Goal: Task Accomplishment & Management: Complete application form

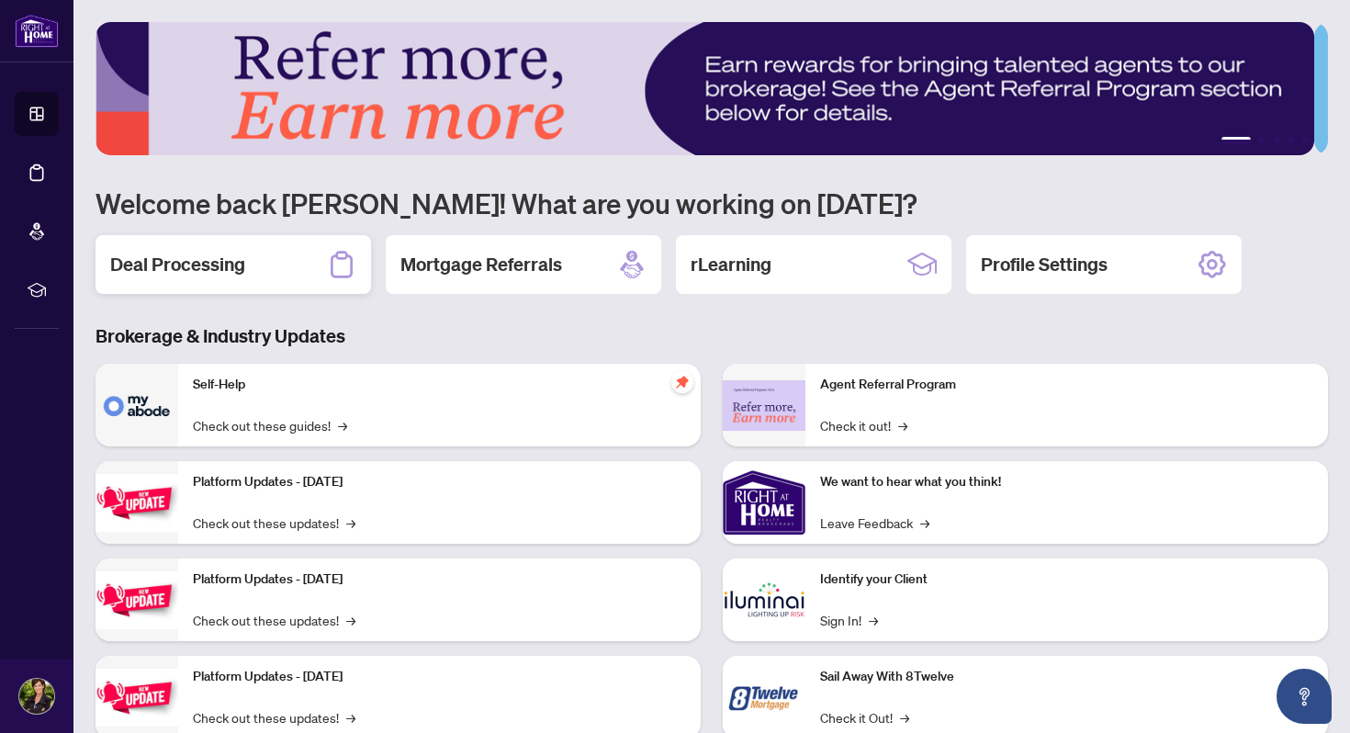
click at [169, 265] on h2 "Deal Processing" at bounding box center [177, 265] width 135 height 26
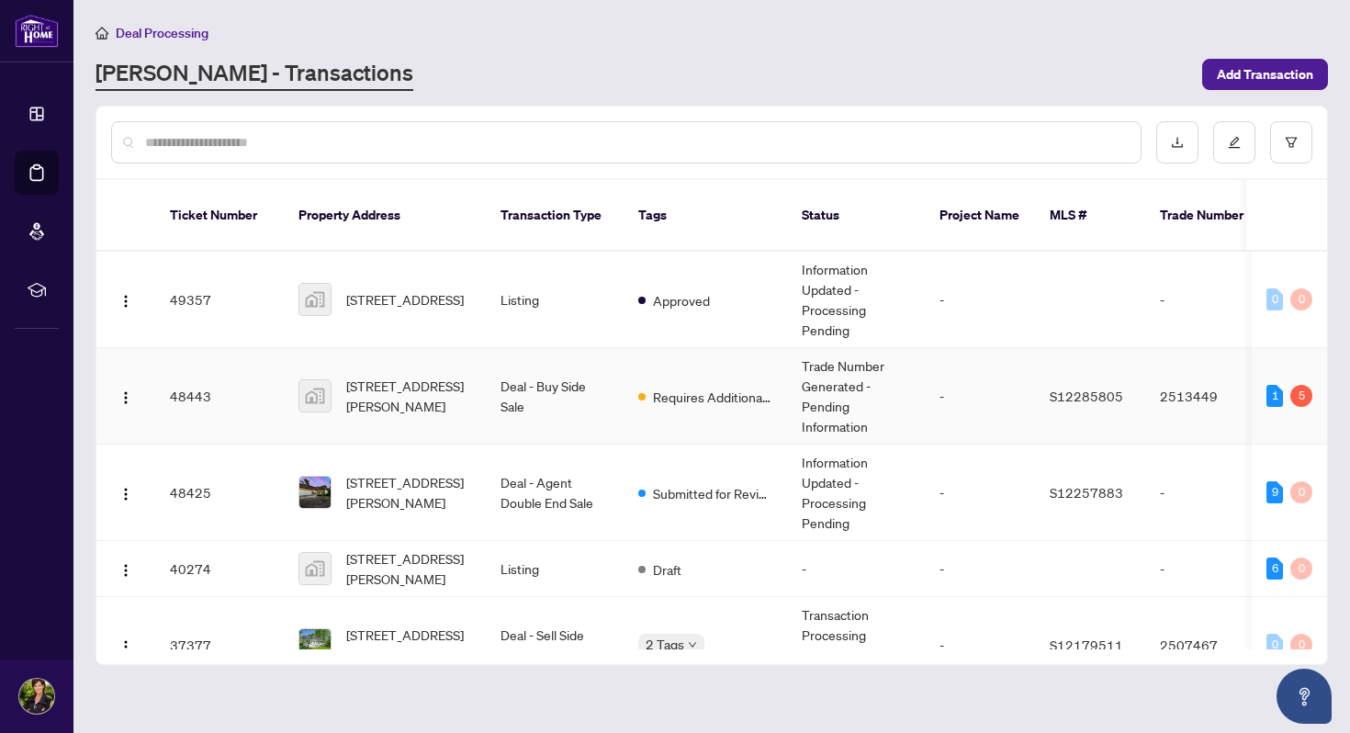
click at [245, 376] on td "48443" at bounding box center [219, 396] width 129 height 96
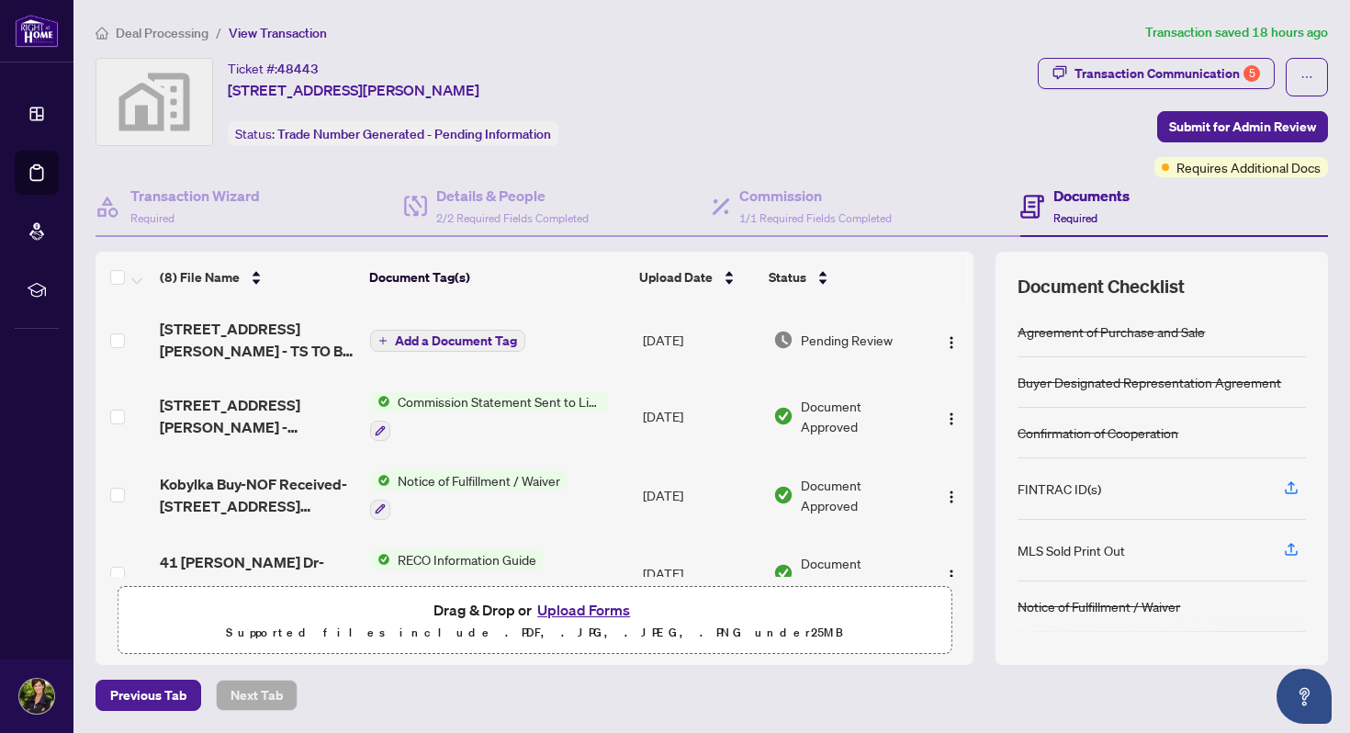
click at [422, 334] on span "Add a Document Tag" at bounding box center [456, 340] width 122 height 13
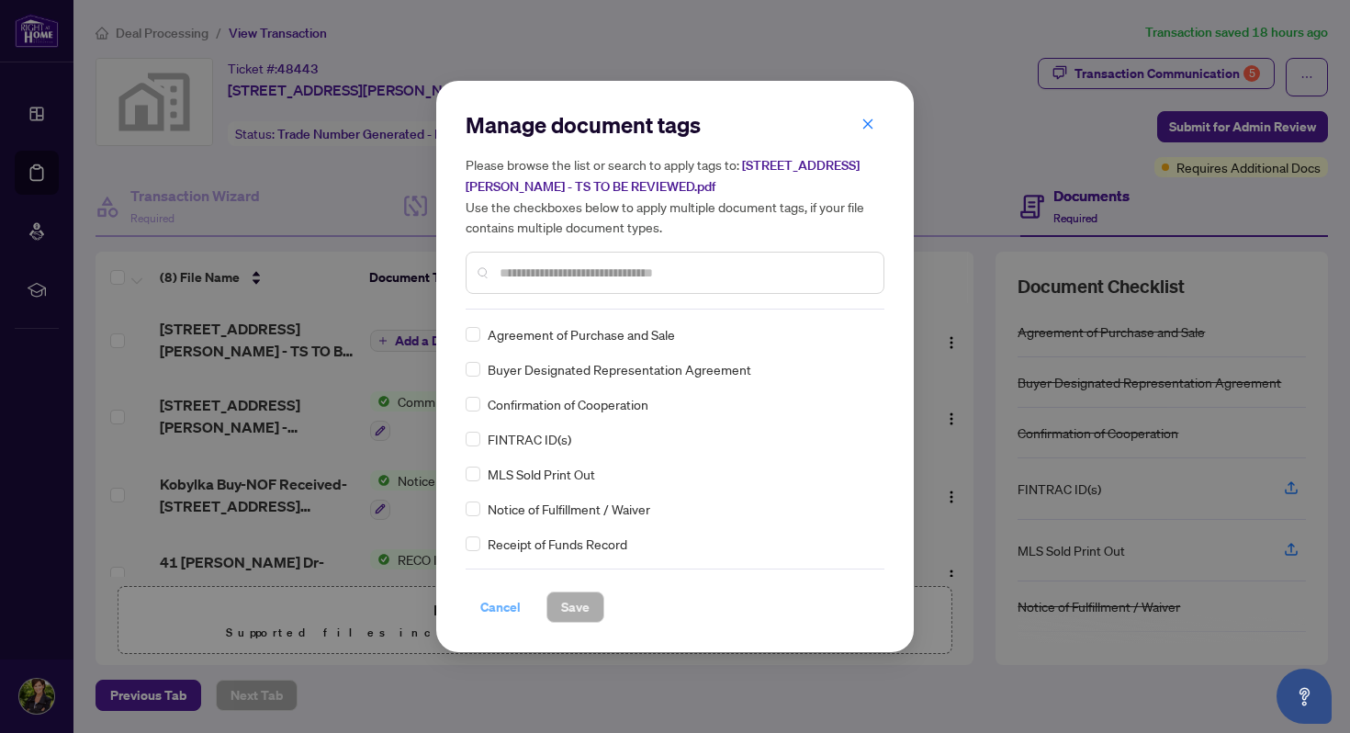
click at [490, 602] on span "Cancel" at bounding box center [500, 606] width 40 height 29
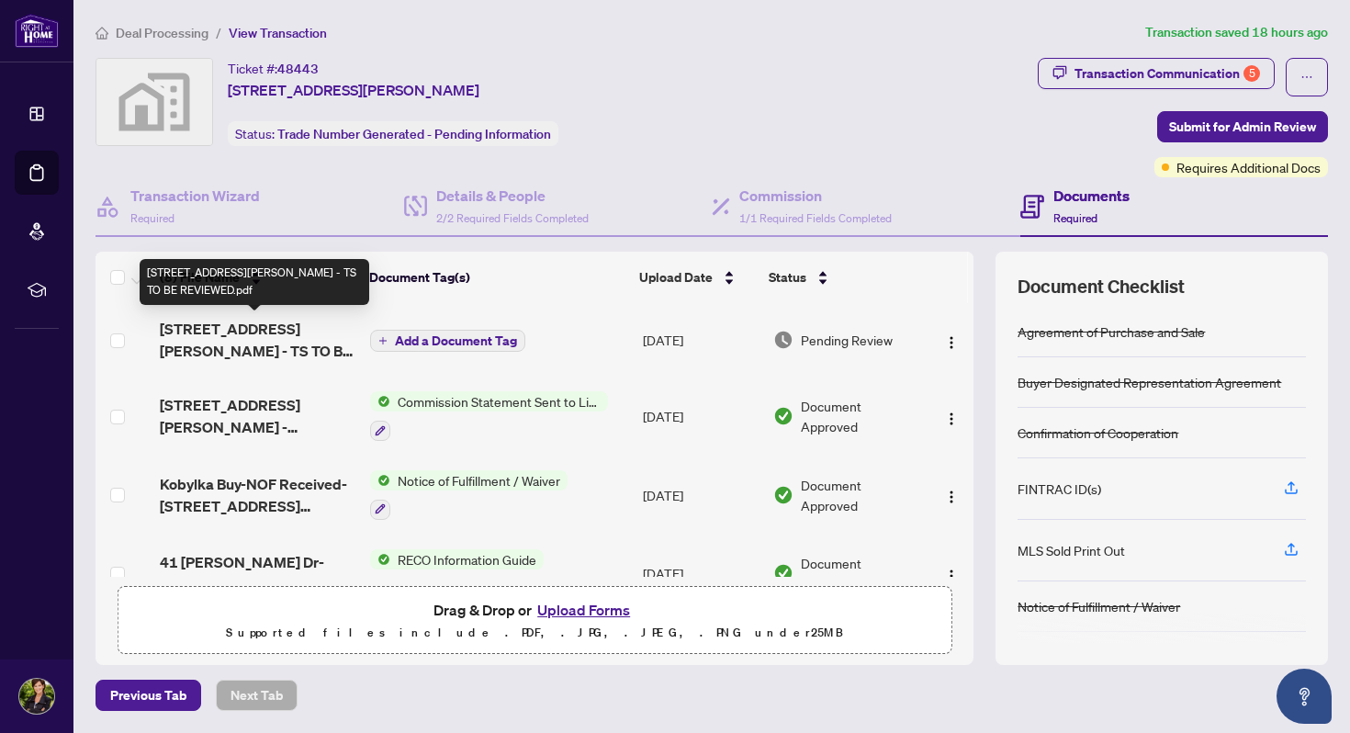
click at [250, 332] on span "181 Collier St unit 703 - TS TO BE REVIEWED.pdf" at bounding box center [258, 340] width 196 height 44
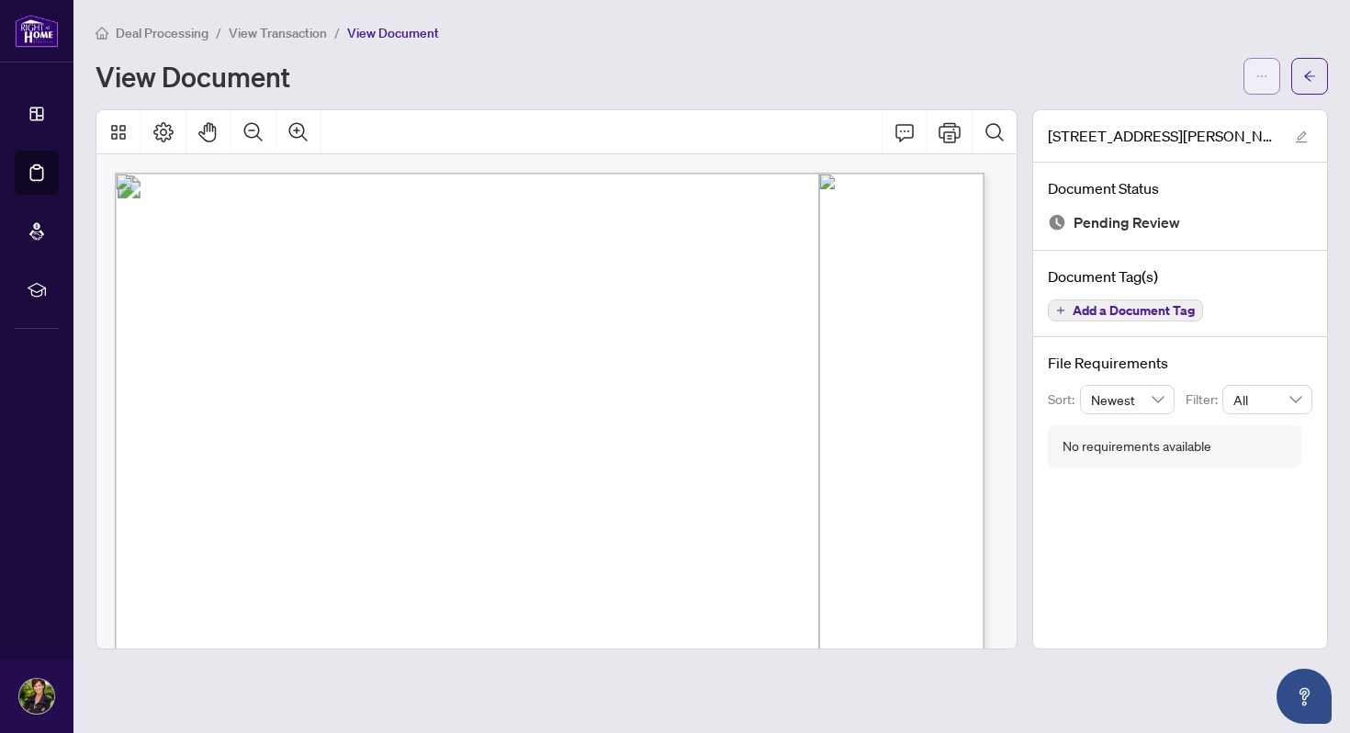
click at [1267, 74] on icon "ellipsis" at bounding box center [1261, 76] width 13 height 13
click at [1142, 115] on span "Download" at bounding box center [1196, 116] width 140 height 20
click at [1303, 75] on icon "arrow-left" at bounding box center [1309, 76] width 13 height 13
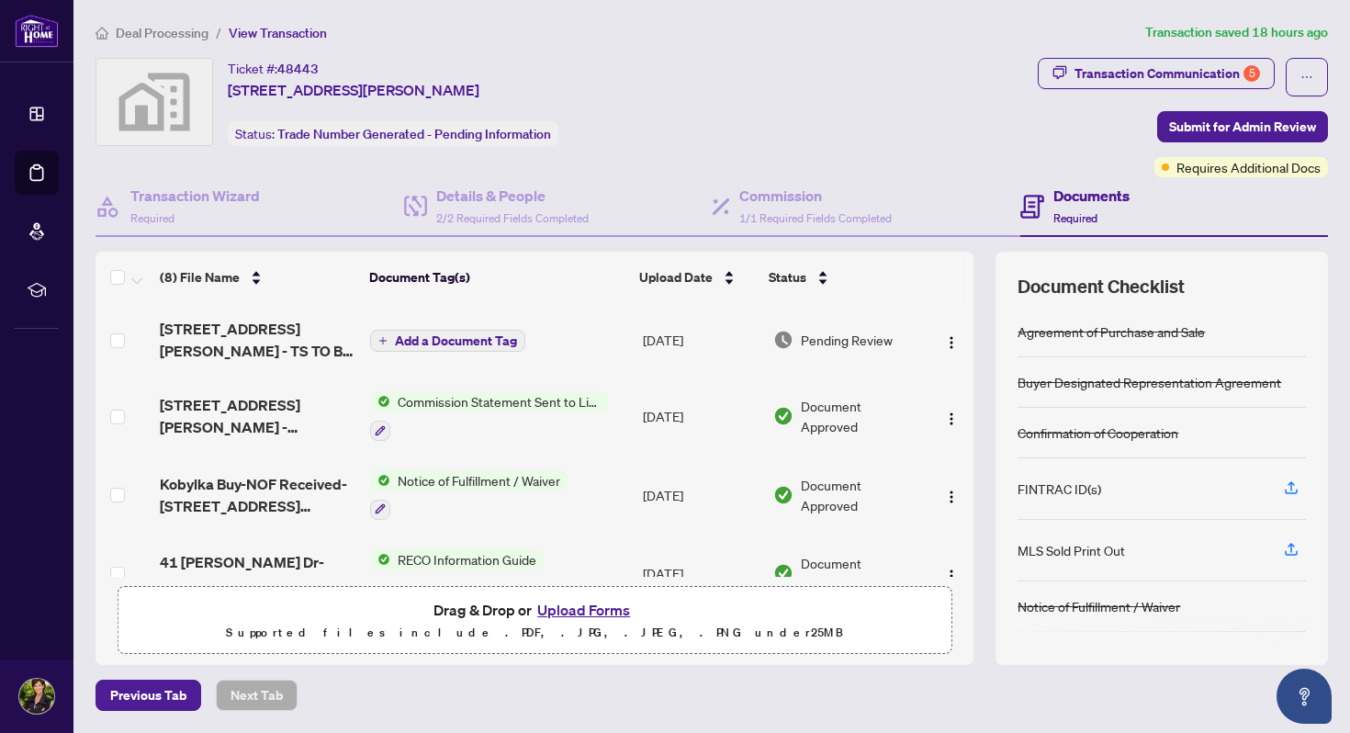
click at [591, 609] on button "Upload Forms" at bounding box center [584, 610] width 104 height 24
click at [583, 606] on button "Upload Forms" at bounding box center [584, 610] width 104 height 24
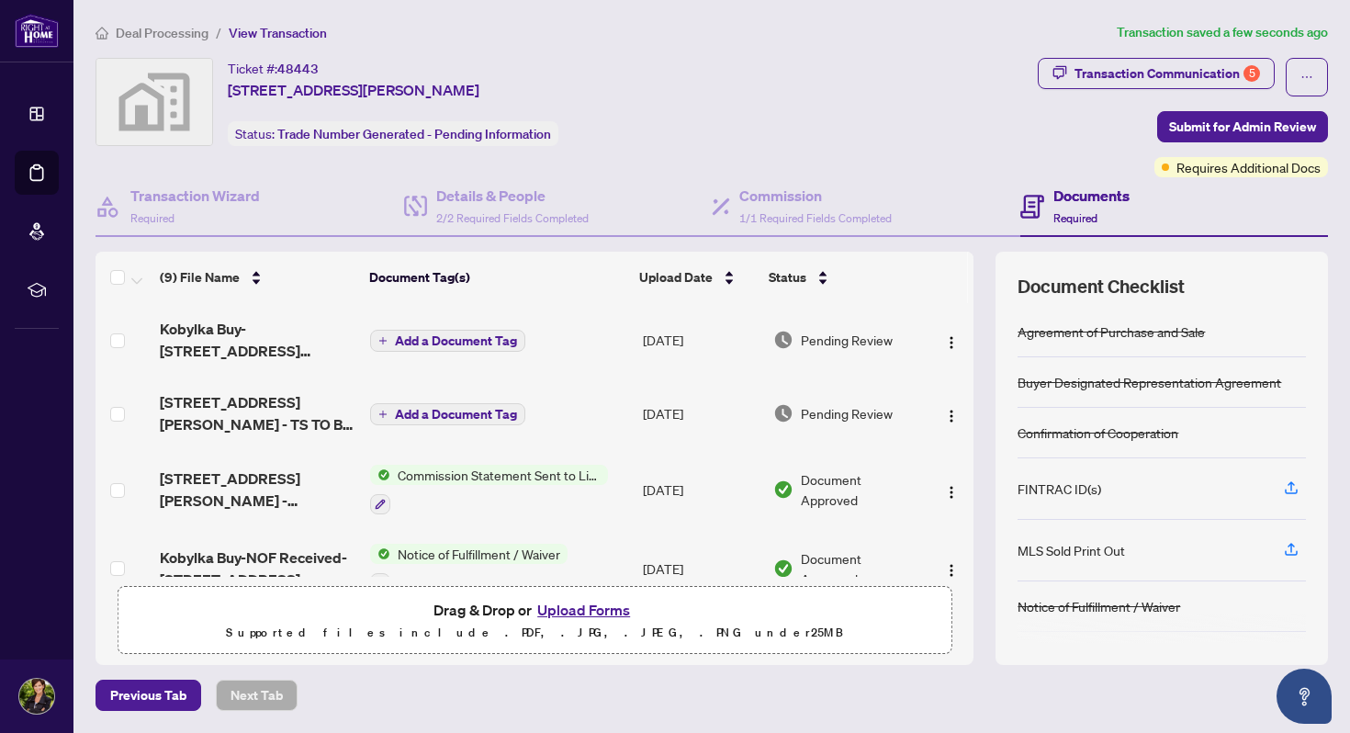
click at [439, 337] on span "Add a Document Tag" at bounding box center [456, 340] width 122 height 13
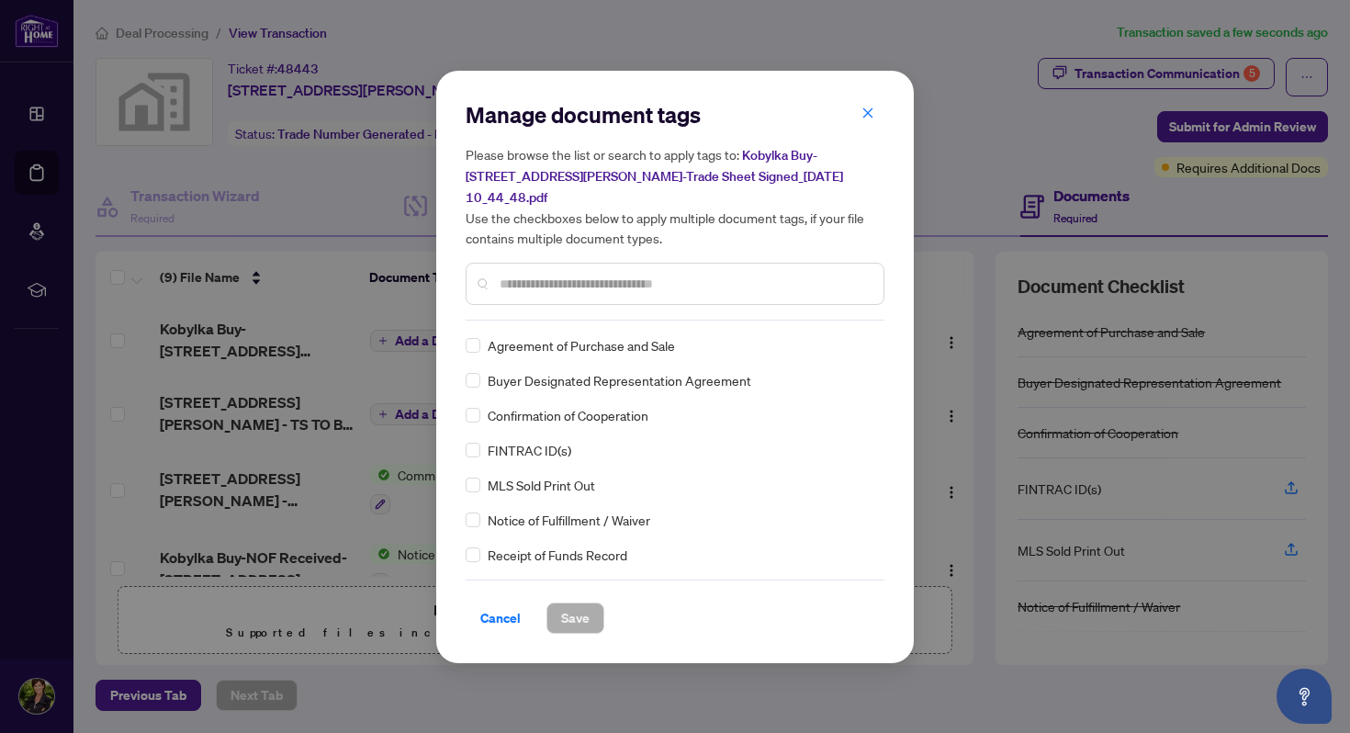
click at [516, 274] on input "text" at bounding box center [684, 284] width 369 height 20
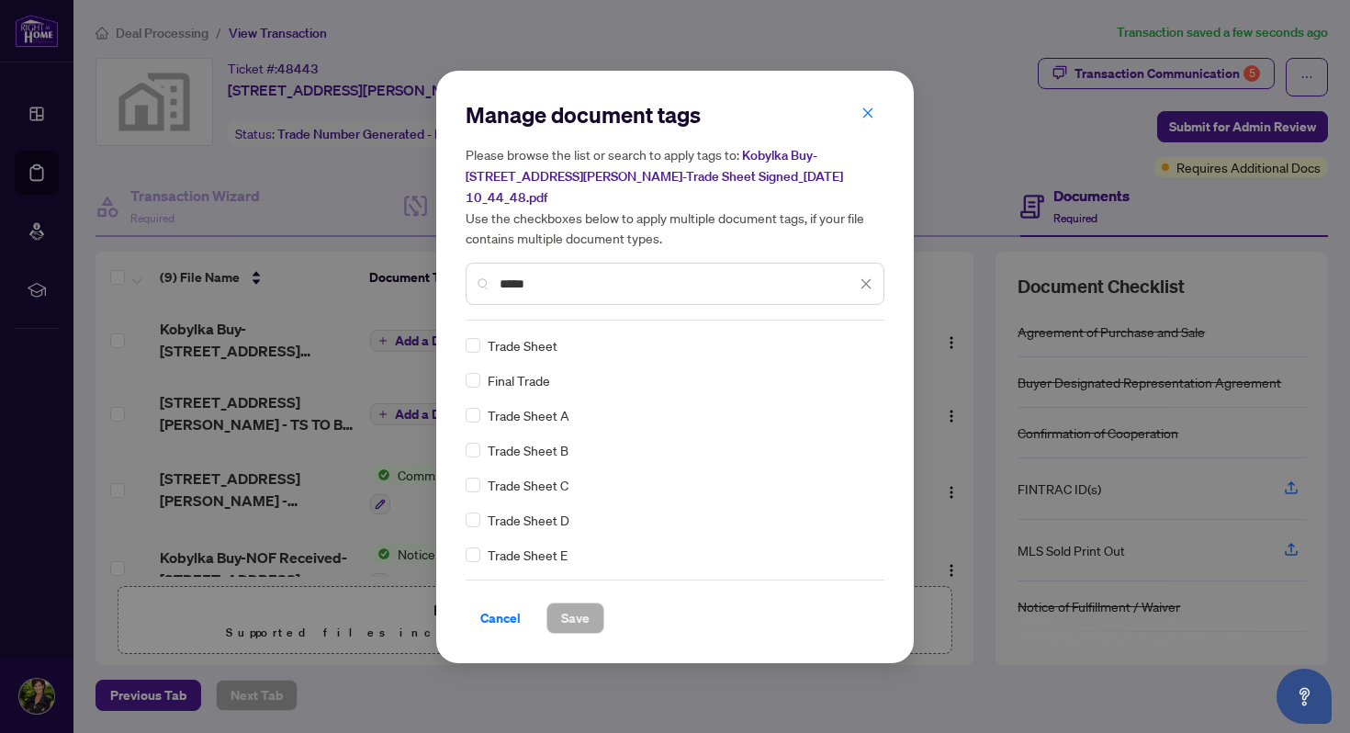
type input "*****"
click at [575, 604] on span "Save" at bounding box center [575, 617] width 28 height 29
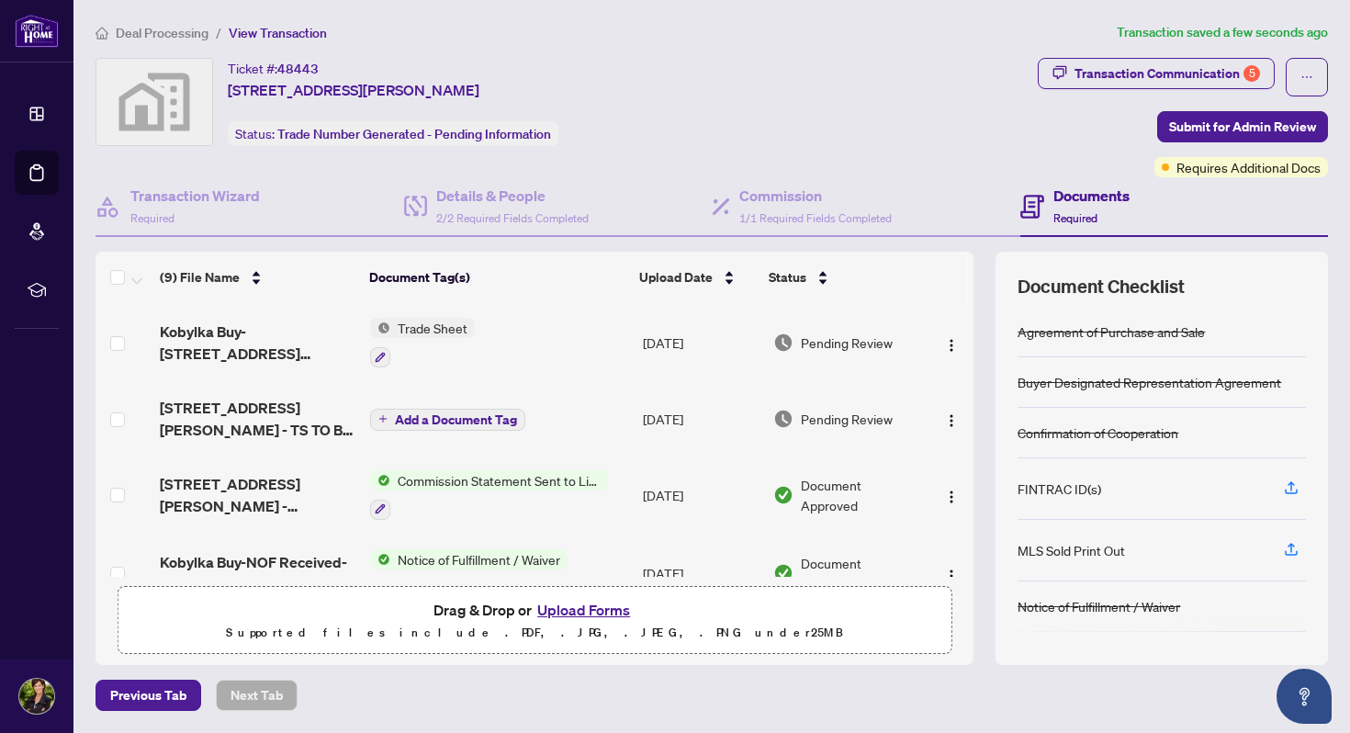
click at [570, 610] on button "Upload Forms" at bounding box center [584, 610] width 104 height 24
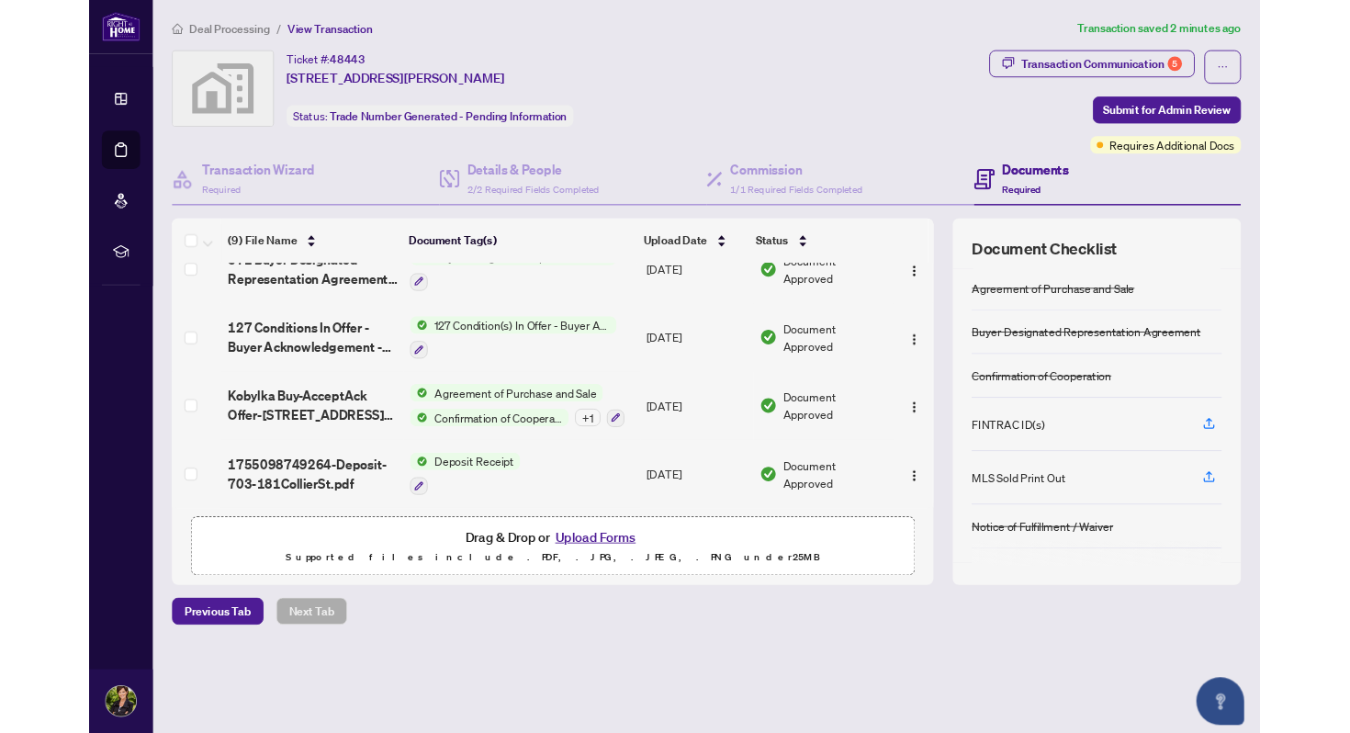
scroll to position [420, 0]
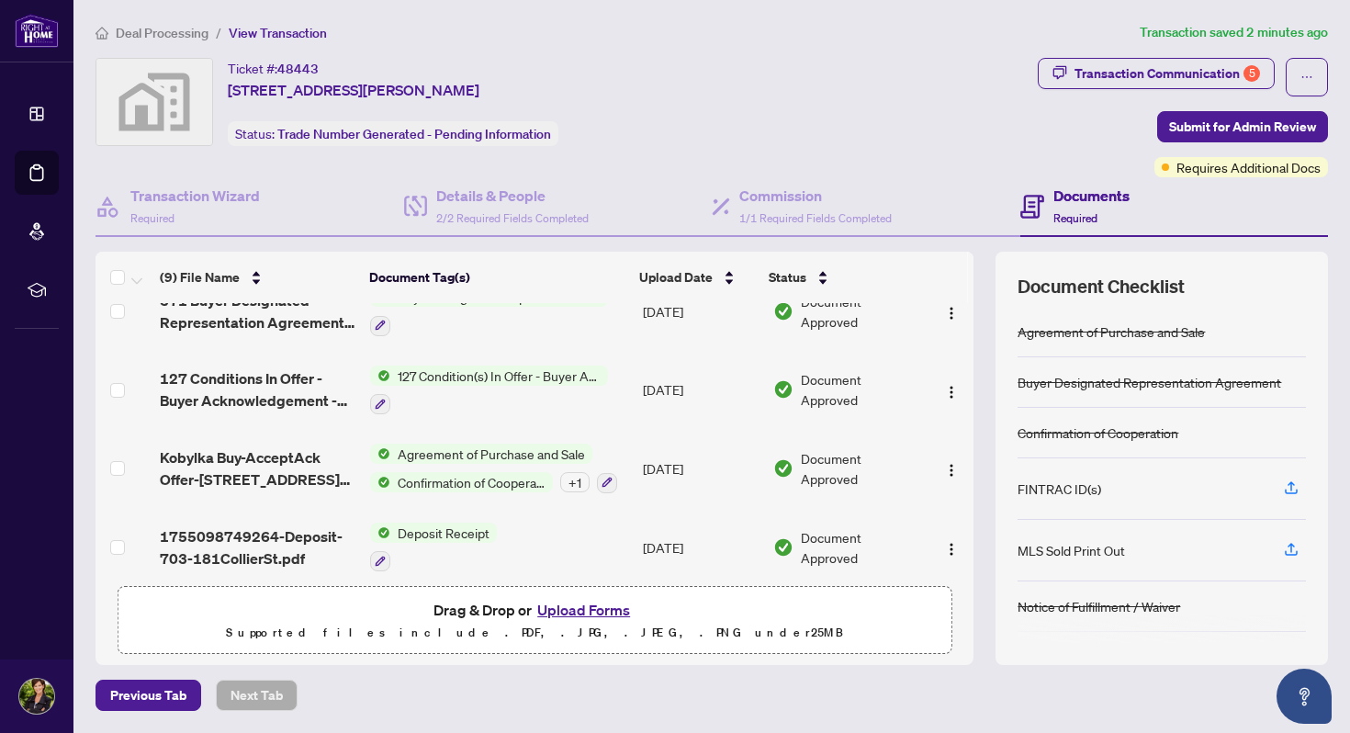
click at [585, 610] on button "Upload Forms" at bounding box center [584, 610] width 104 height 24
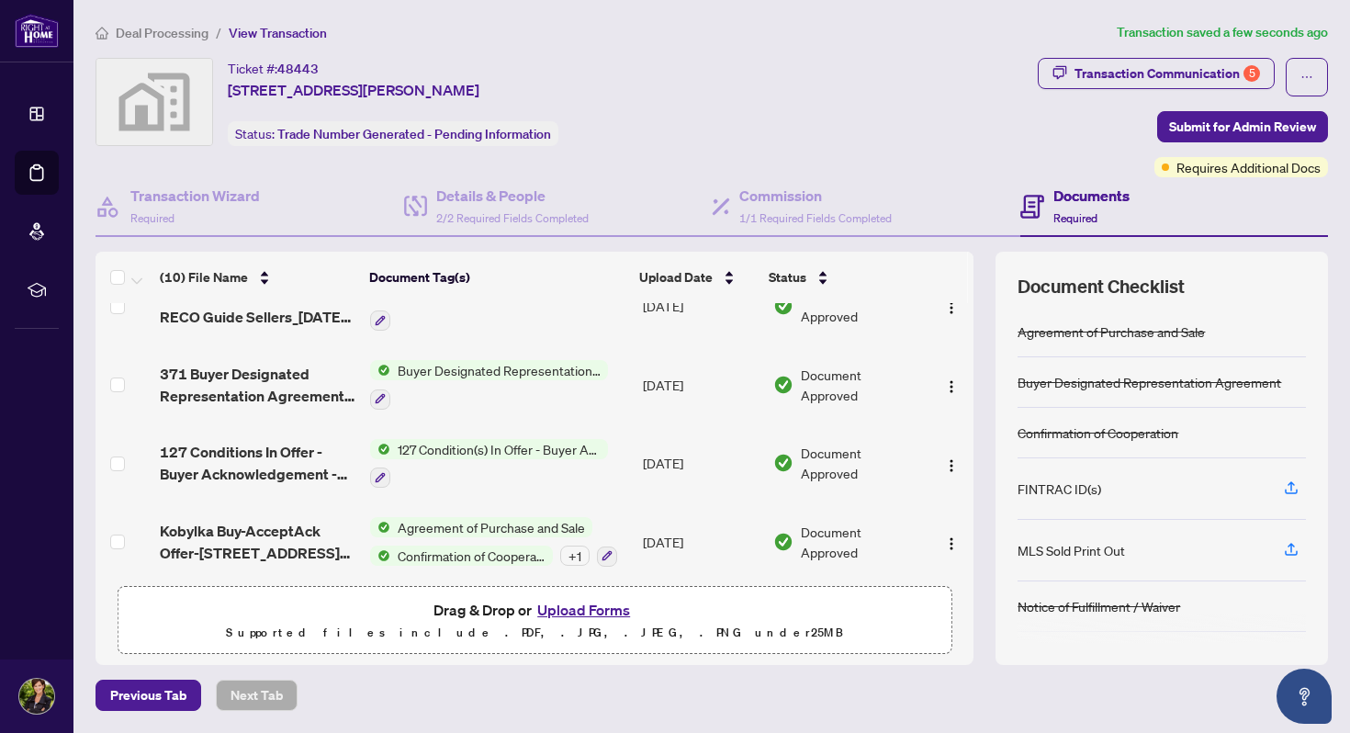
scroll to position [0, 0]
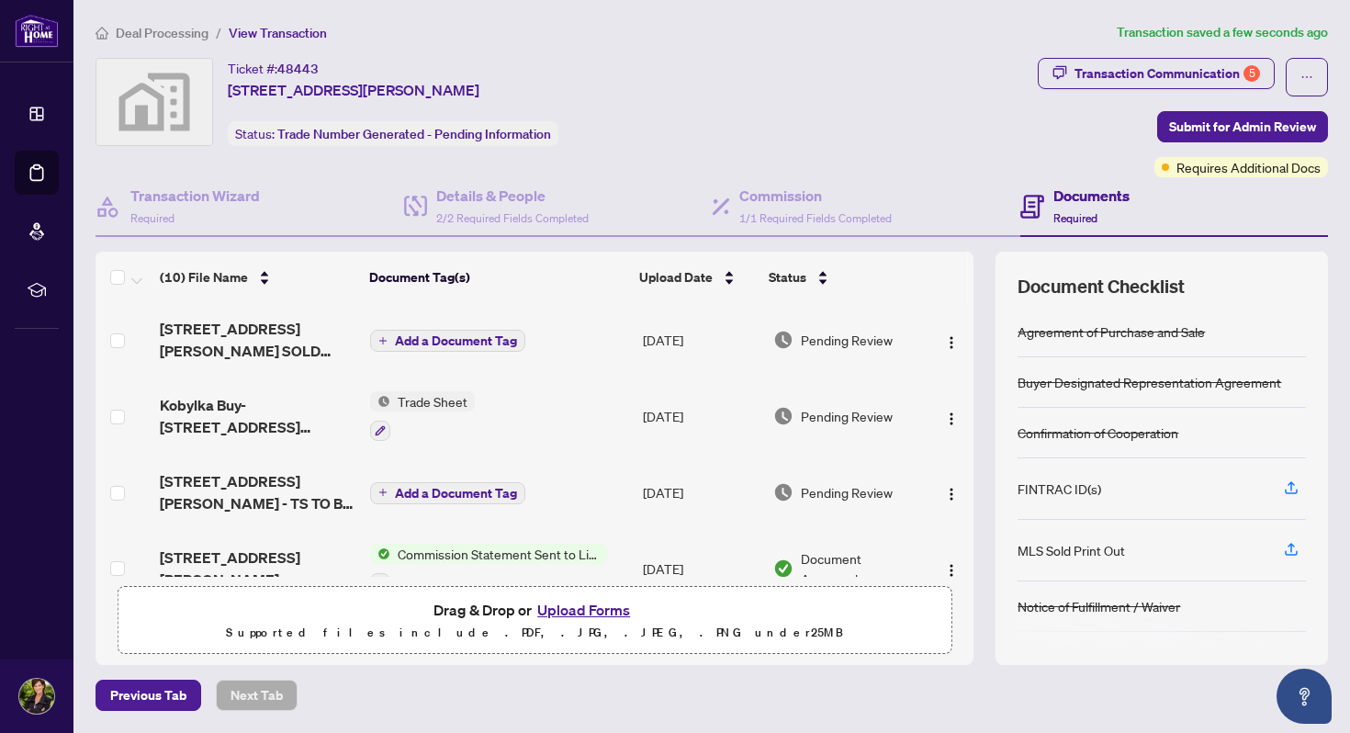
click at [434, 339] on span "Add a Document Tag" at bounding box center [456, 340] width 122 height 13
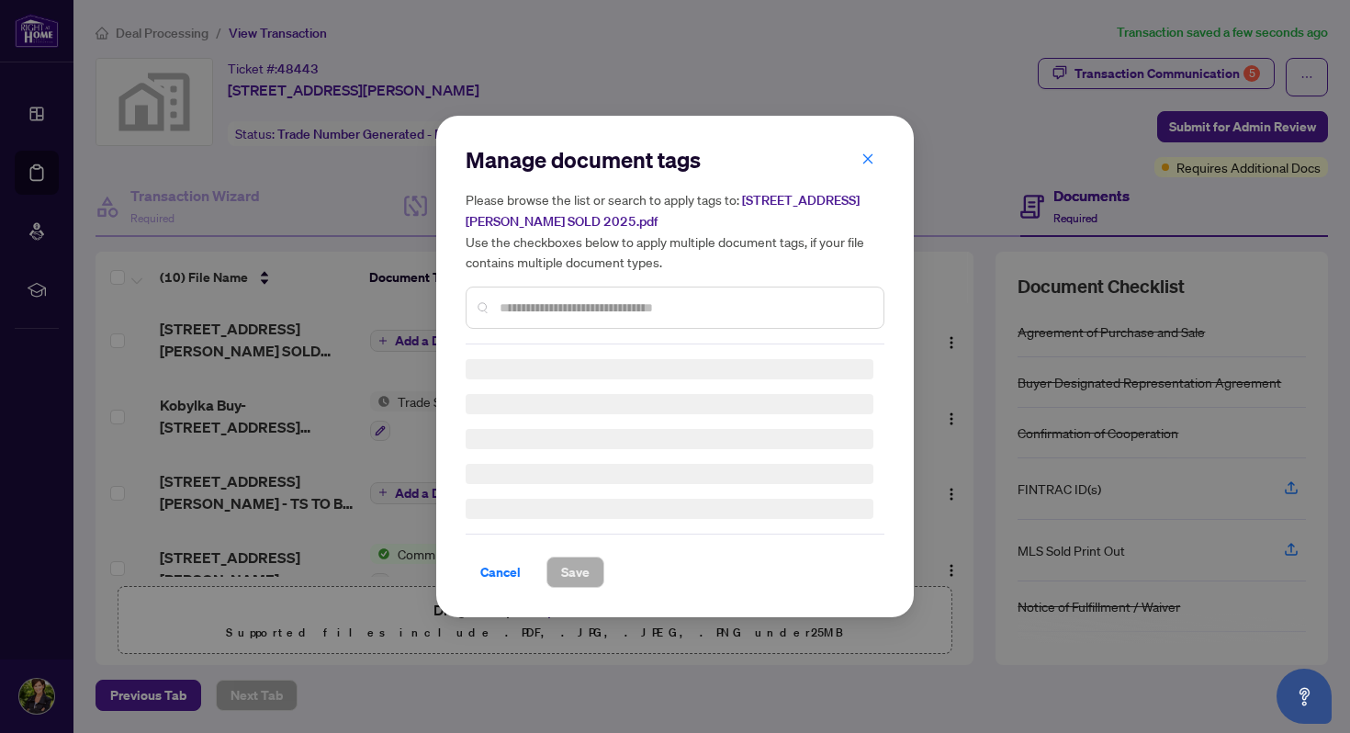
click at [538, 308] on input "text" at bounding box center [684, 308] width 369 height 20
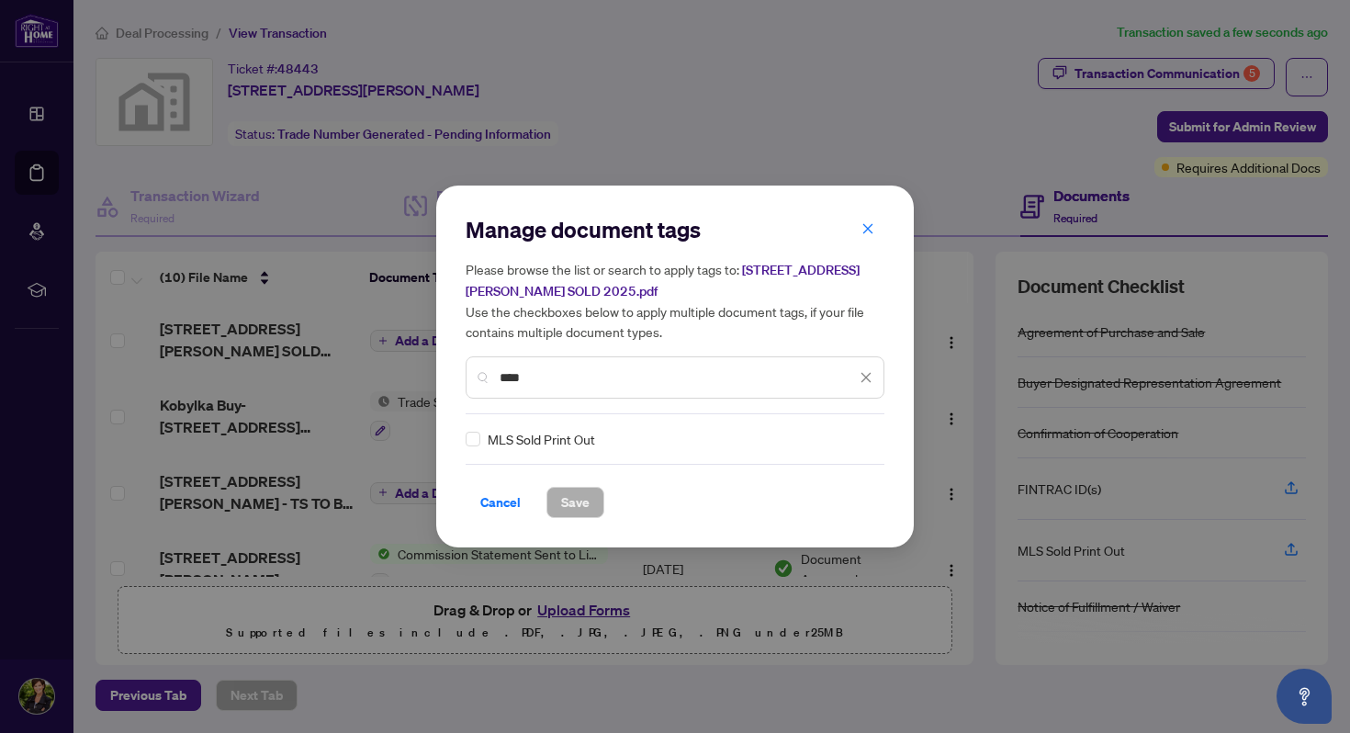
type input "****"
click at [572, 503] on span "Save" at bounding box center [575, 502] width 28 height 29
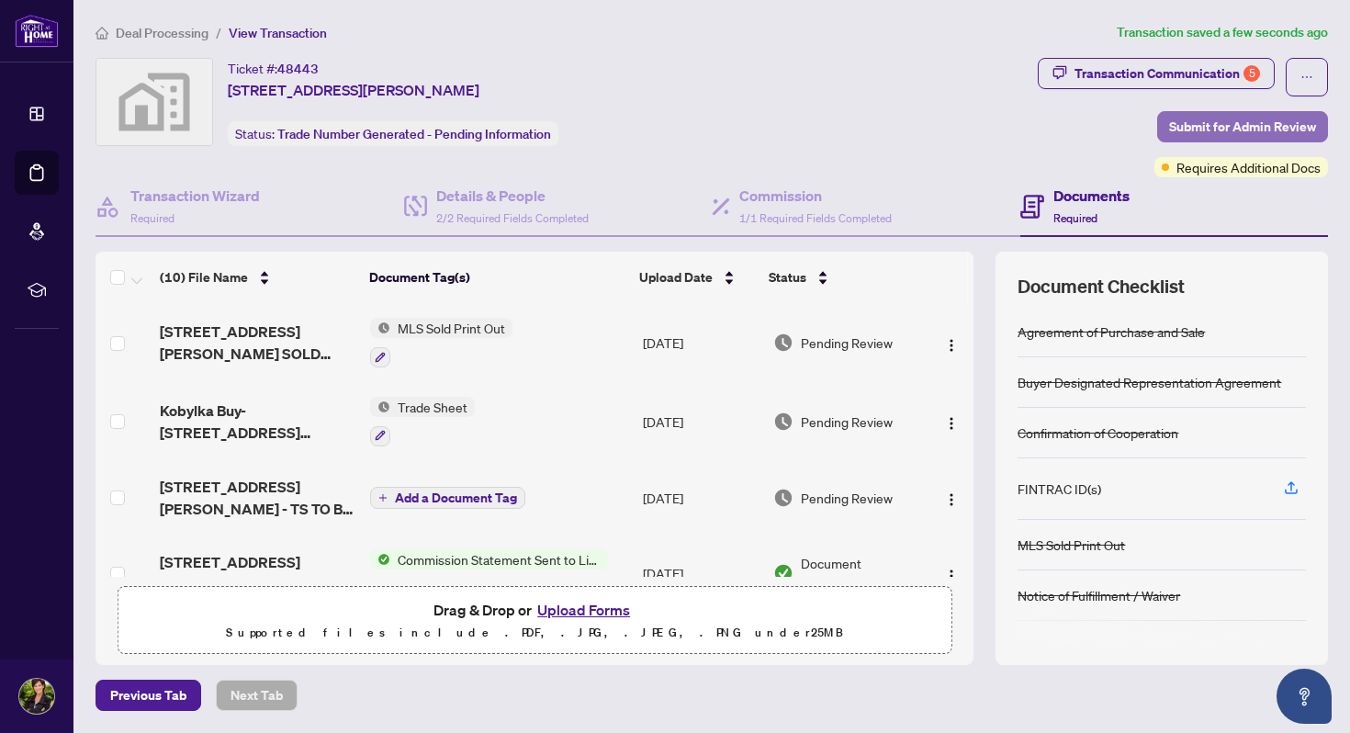
click at [1211, 124] on span "Submit for Admin Review" at bounding box center [1242, 126] width 147 height 29
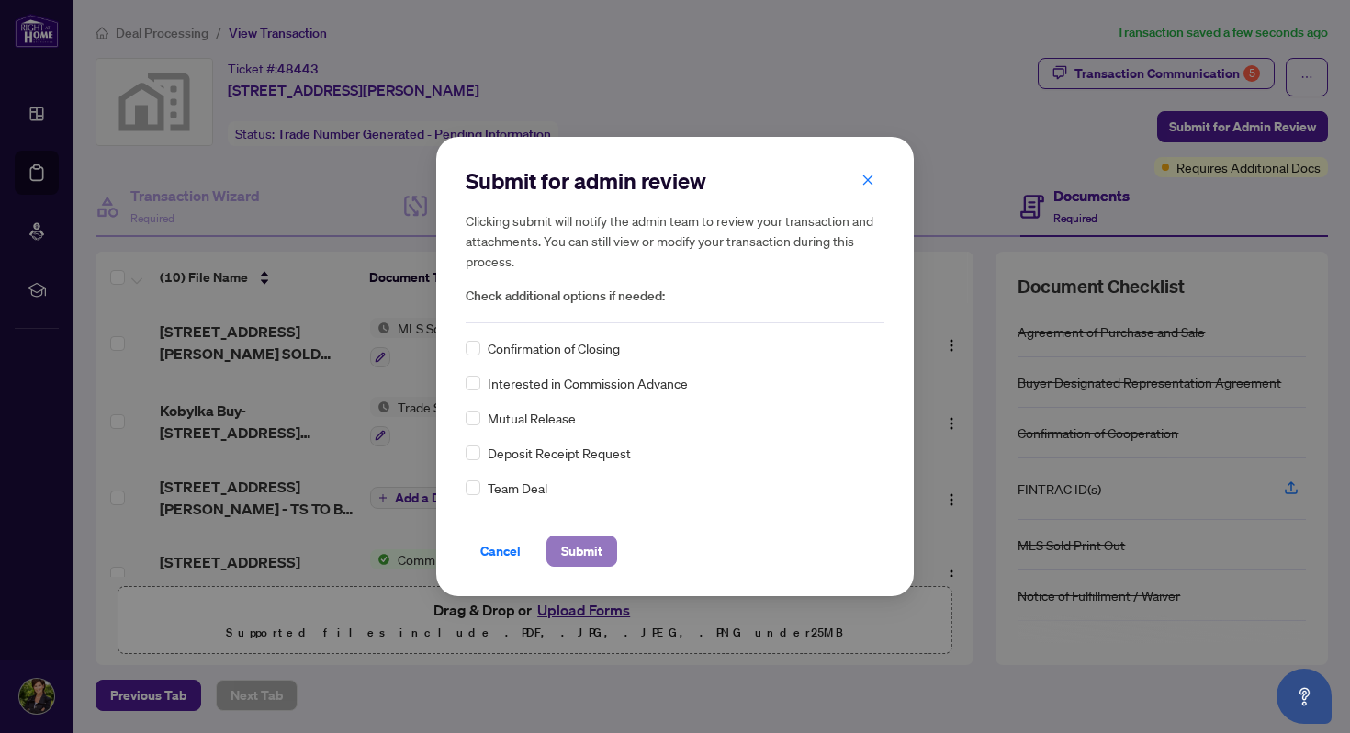
click at [595, 547] on span "Submit" at bounding box center [581, 550] width 41 height 29
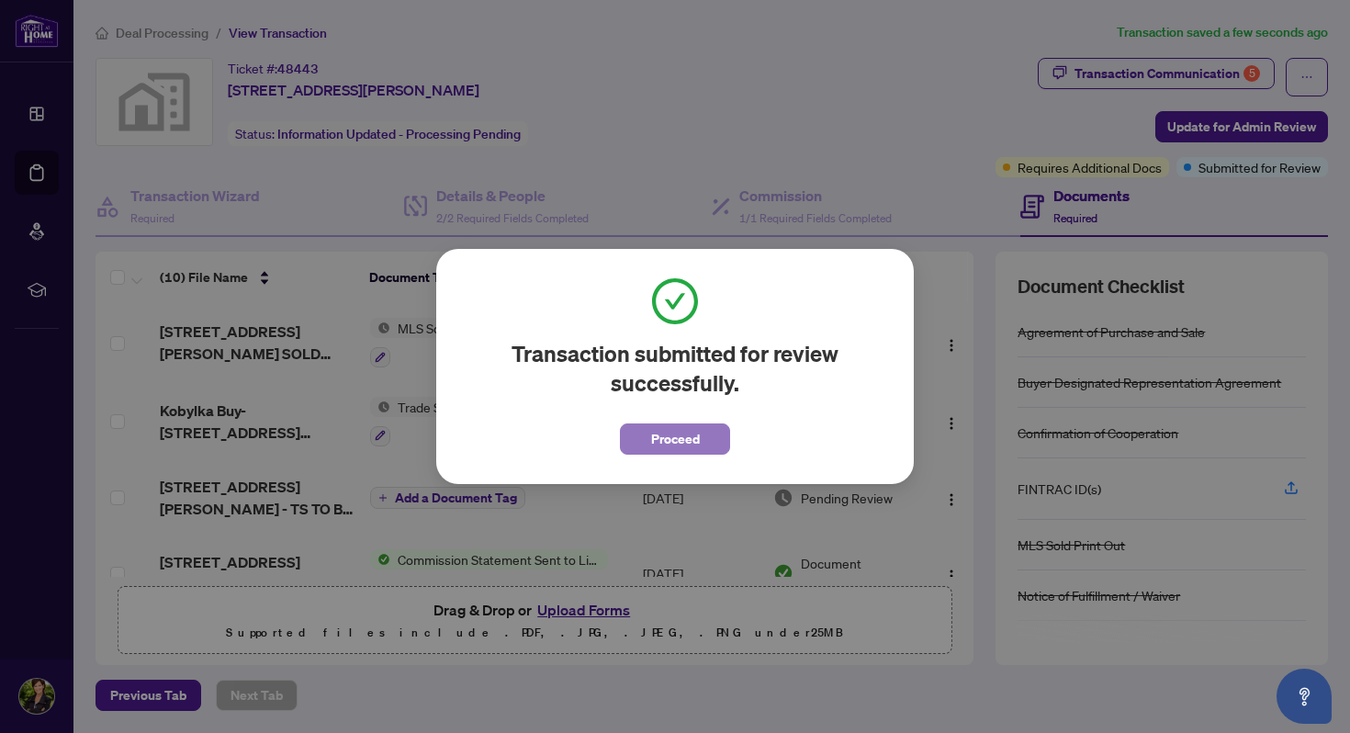
click at [667, 439] on span "Proceed" at bounding box center [675, 438] width 49 height 29
